Goal: Information Seeking & Learning: Learn about a topic

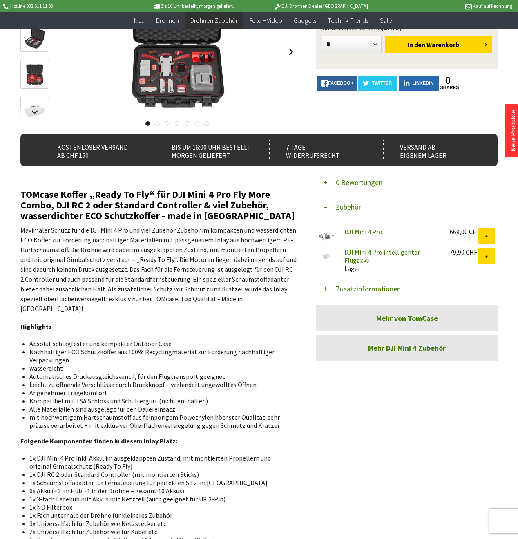
scroll to position [83, 0]
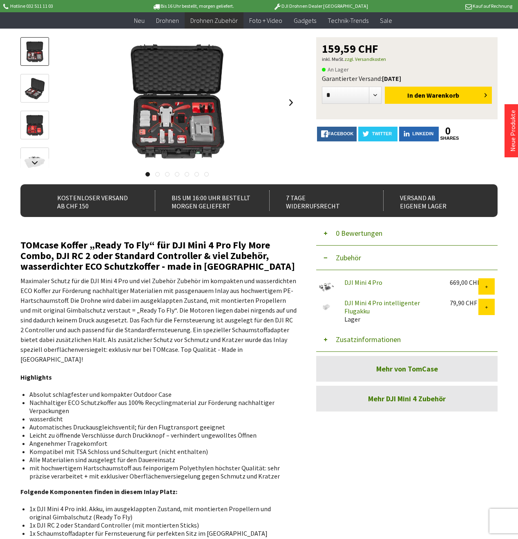
click at [423, 370] on link "Mehr von TomCase" at bounding box center [407, 369] width 182 height 26
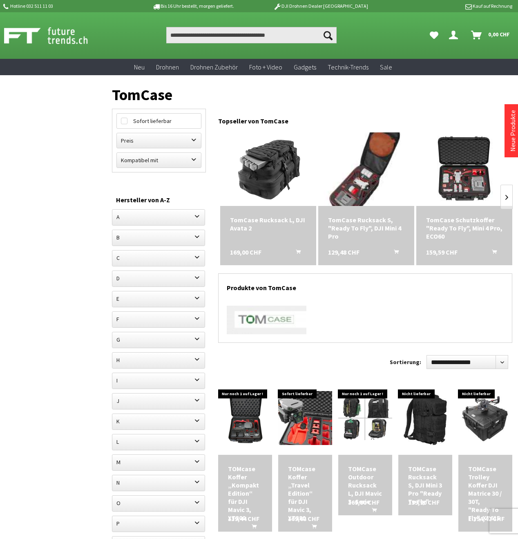
click at [359, 186] on img at bounding box center [366, 169] width 103 height 103
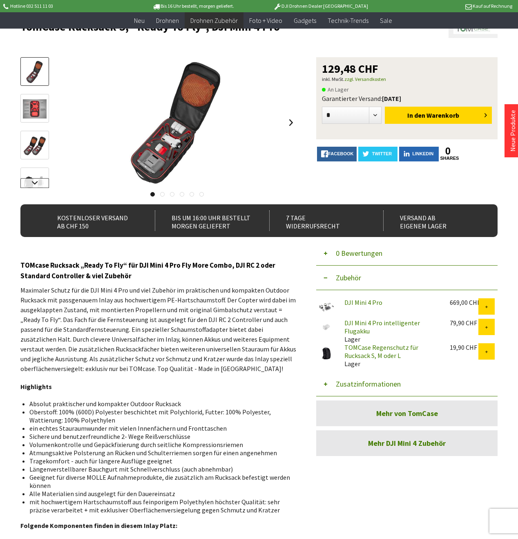
scroll to position [64, 0]
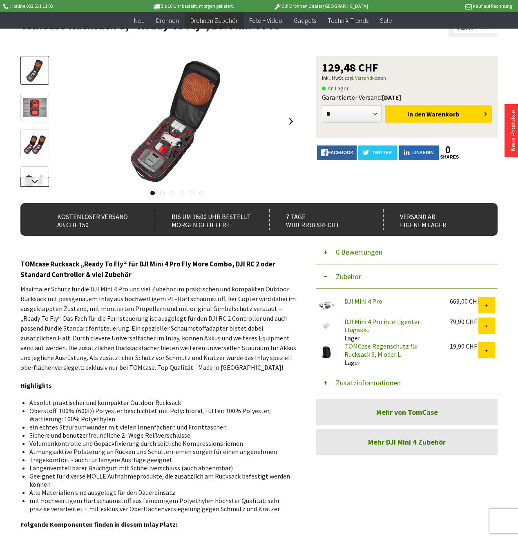
click at [34, 181] on link at bounding box center [34, 182] width 29 height 10
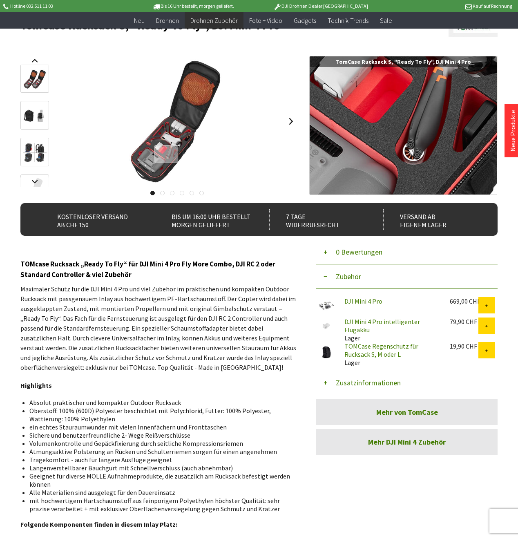
click at [166, 154] on div at bounding box center [167, 154] width 24 height 18
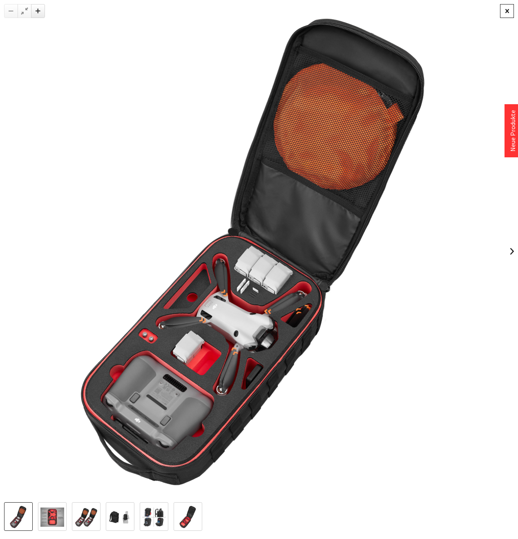
click at [508, 11] on div at bounding box center [508, 11] width 14 height 14
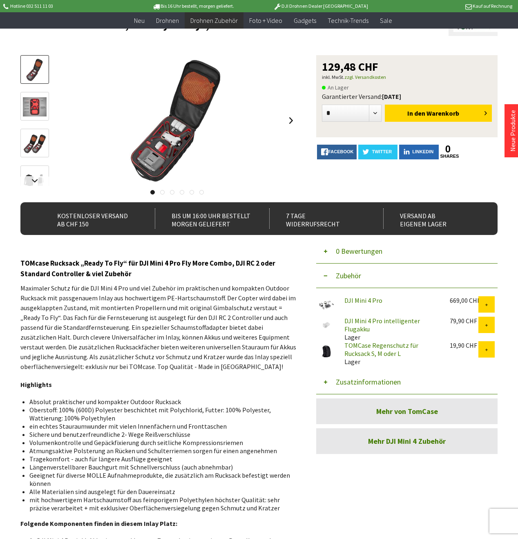
scroll to position [67, 0]
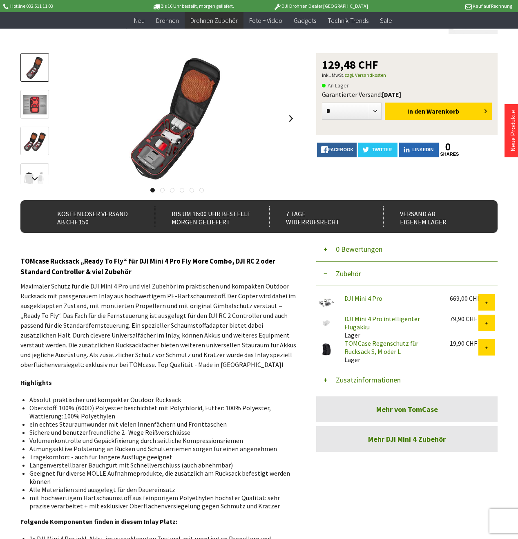
click at [37, 101] on img at bounding box center [35, 104] width 24 height 19
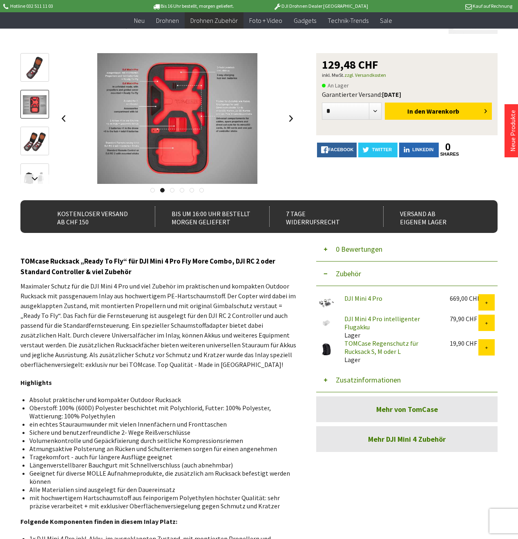
click at [33, 144] on img at bounding box center [35, 142] width 24 height 24
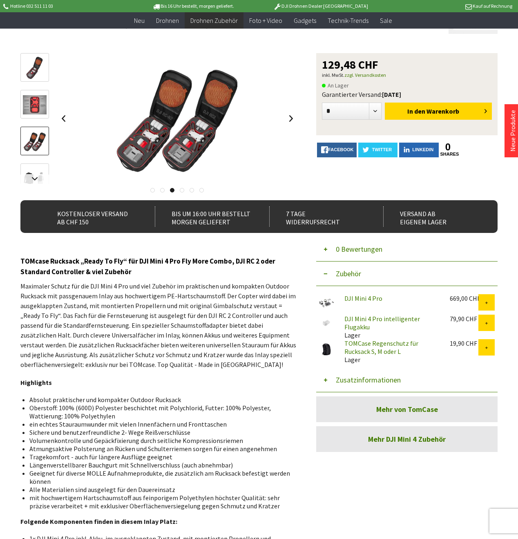
click at [36, 172] on img at bounding box center [35, 178] width 24 height 13
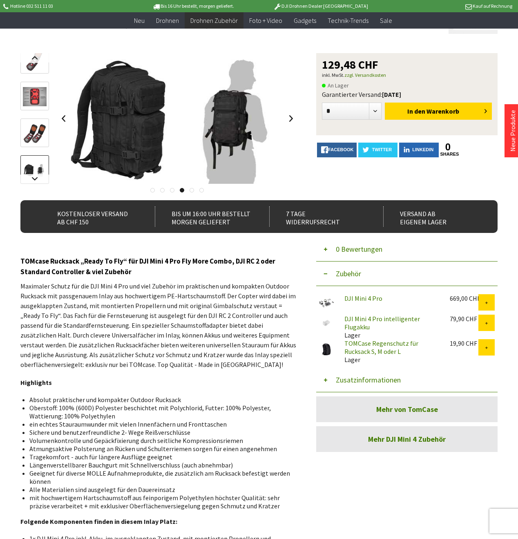
click at [40, 128] on img at bounding box center [35, 133] width 24 height 24
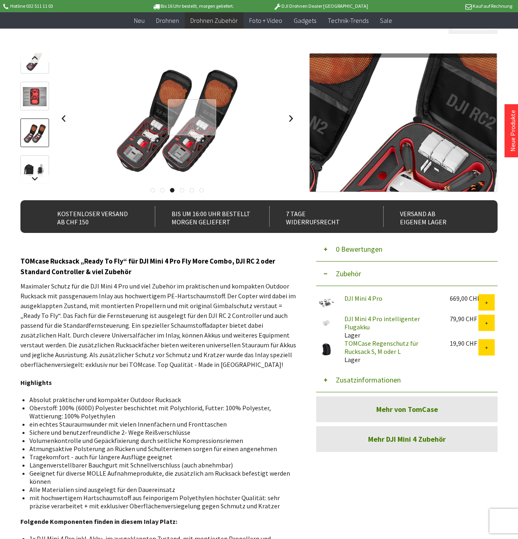
click at [192, 117] on div at bounding box center [192, 117] width 48 height 36
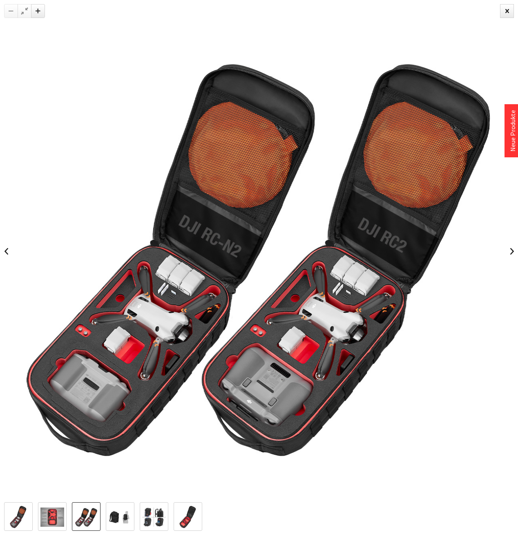
click at [122, 518] on img at bounding box center [120, 517] width 24 height 13
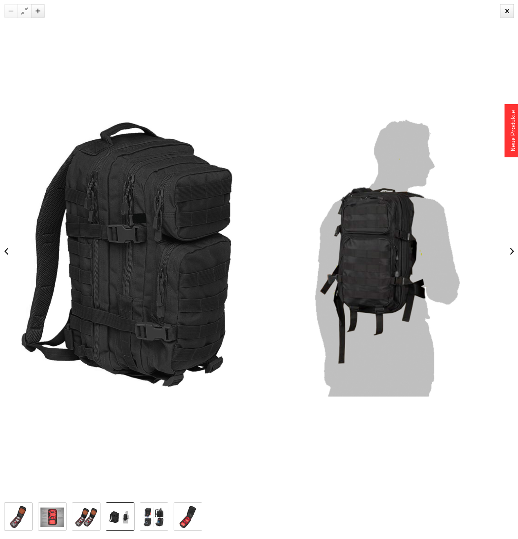
click at [190, 526] on img at bounding box center [188, 517] width 24 height 24
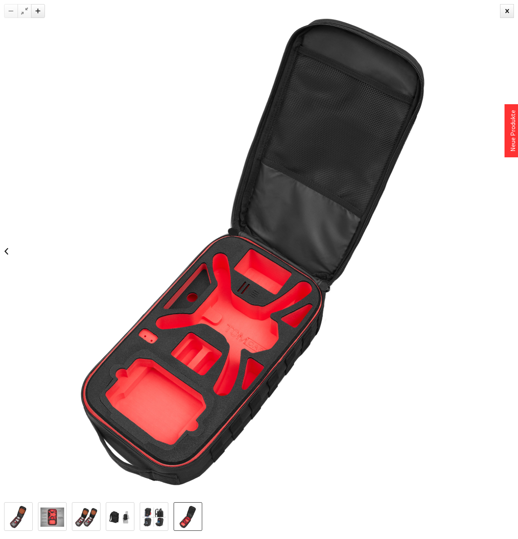
click at [153, 523] on img at bounding box center [154, 517] width 24 height 19
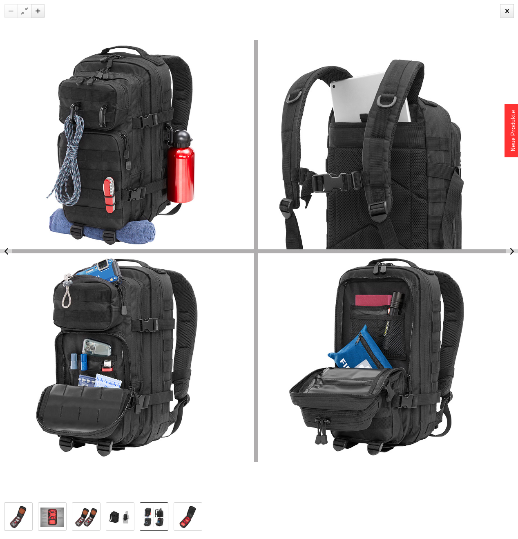
click at [123, 522] on img at bounding box center [120, 517] width 24 height 13
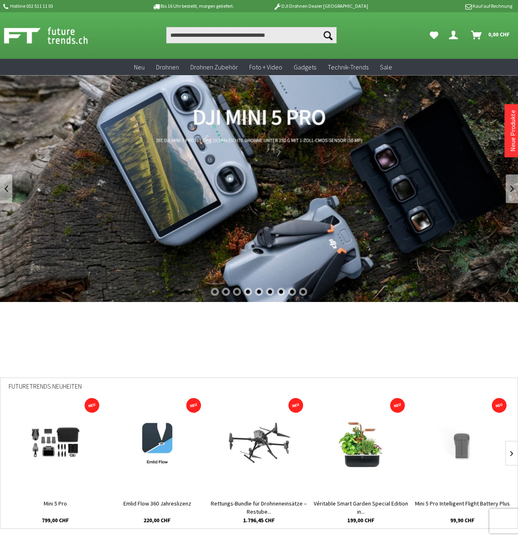
click at [265, 174] on link "DJI Mini 5 Pro" at bounding box center [259, 188] width 518 height 227
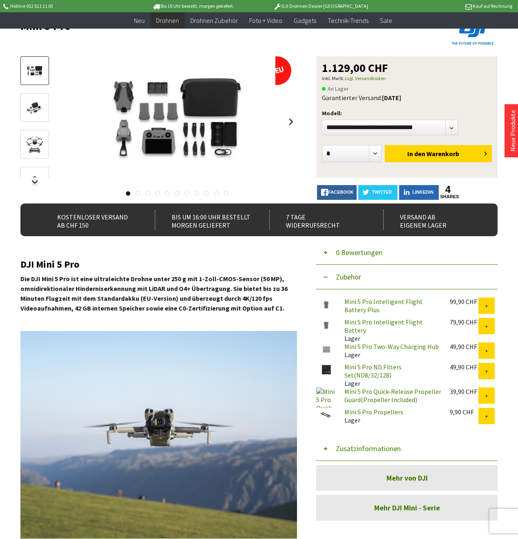
scroll to position [65, 0]
